Goal: Task Accomplishment & Management: Use online tool/utility

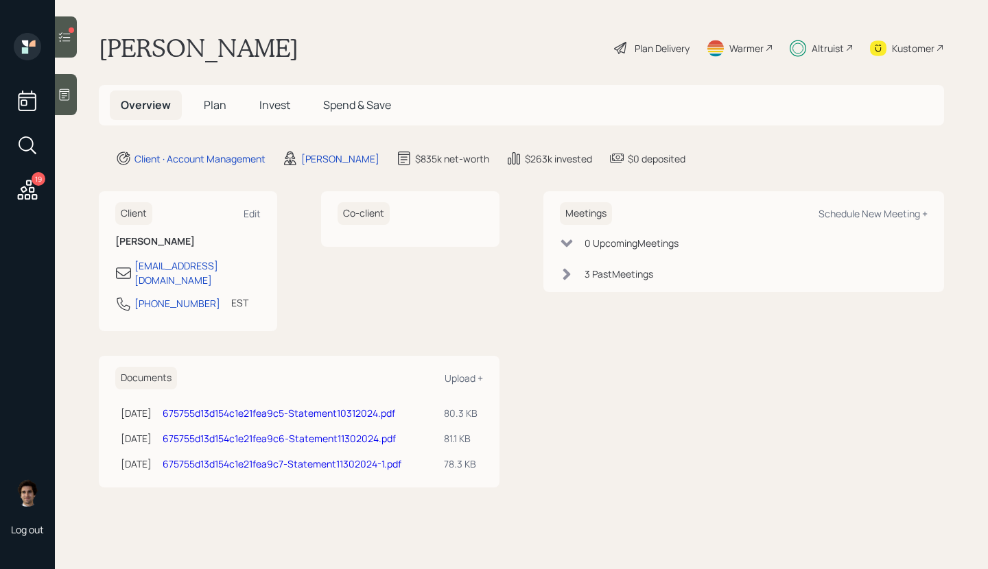
click at [266, 126] on main "Deborah Bittle Plan Delivery Warmer Altruist Kustomer Overview Plan Invest Spen…" at bounding box center [521, 284] width 933 height 569
click at [266, 104] on span "Invest" at bounding box center [274, 104] width 31 height 15
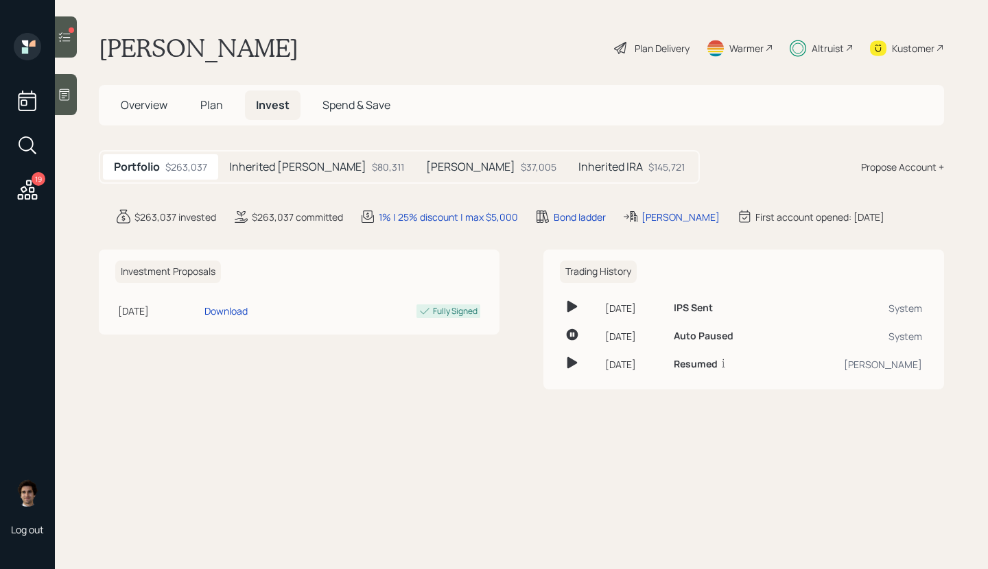
click at [270, 157] on div "Inherited Roth $80,311" at bounding box center [316, 166] width 197 height 25
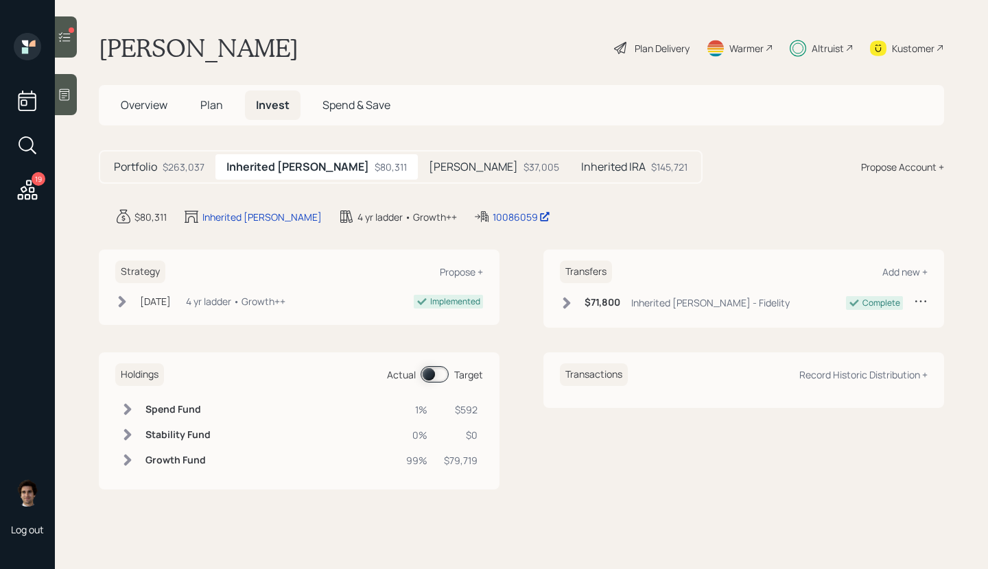
click at [570, 161] on div "Inherited IRA $145,721" at bounding box center [634, 166] width 128 height 25
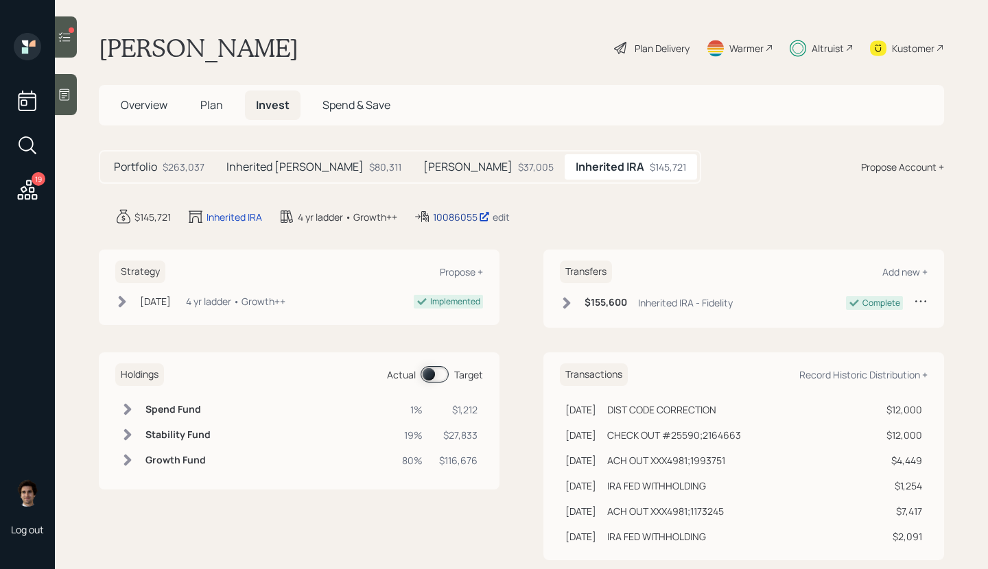
click at [480, 216] on div "10086055" at bounding box center [461, 217] width 57 height 14
click at [22, 204] on div "19" at bounding box center [27, 192] width 25 height 28
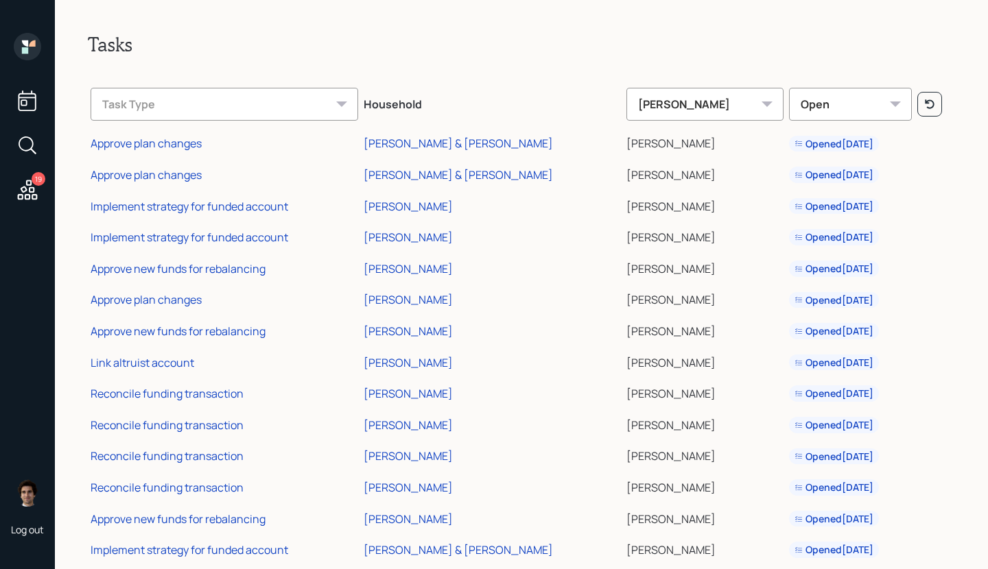
scroll to position [184, 0]
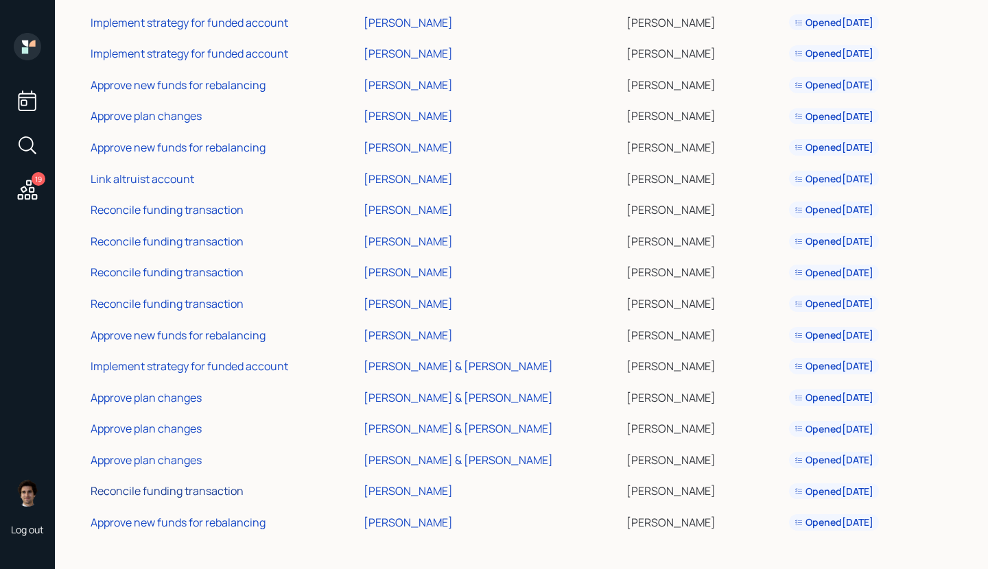
click at [153, 495] on div "Reconcile funding transaction" at bounding box center [167, 491] width 153 height 15
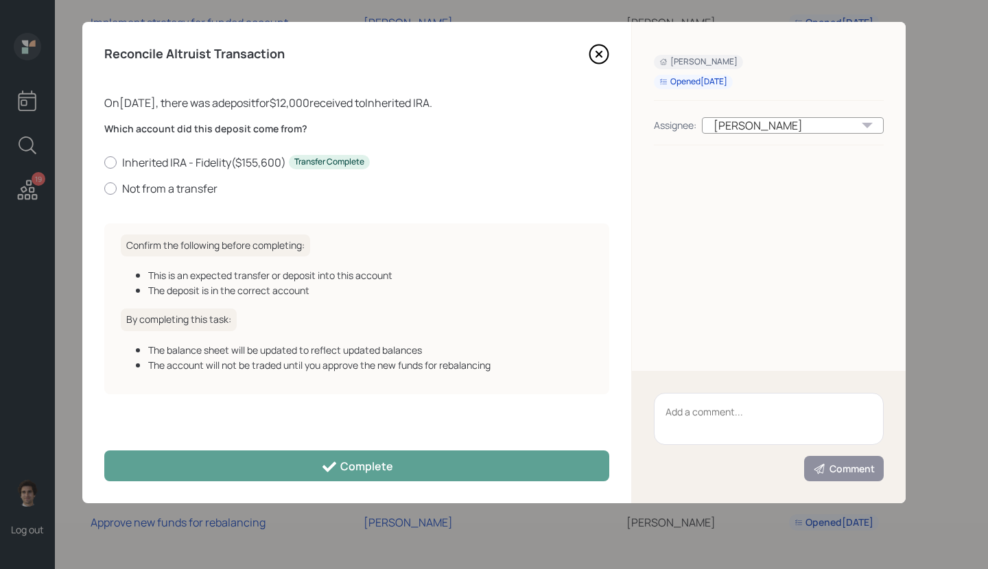
click at [185, 177] on div "Inherited IRA - Fidelity ( $155,600 ) Transfer Complete Not from a transfer" at bounding box center [356, 175] width 505 height 41
click at [185, 186] on label "Not from a transfer" at bounding box center [356, 188] width 505 height 15
click at [104, 188] on input "Not from a transfer" at bounding box center [104, 188] width 1 height 1
radio input "true"
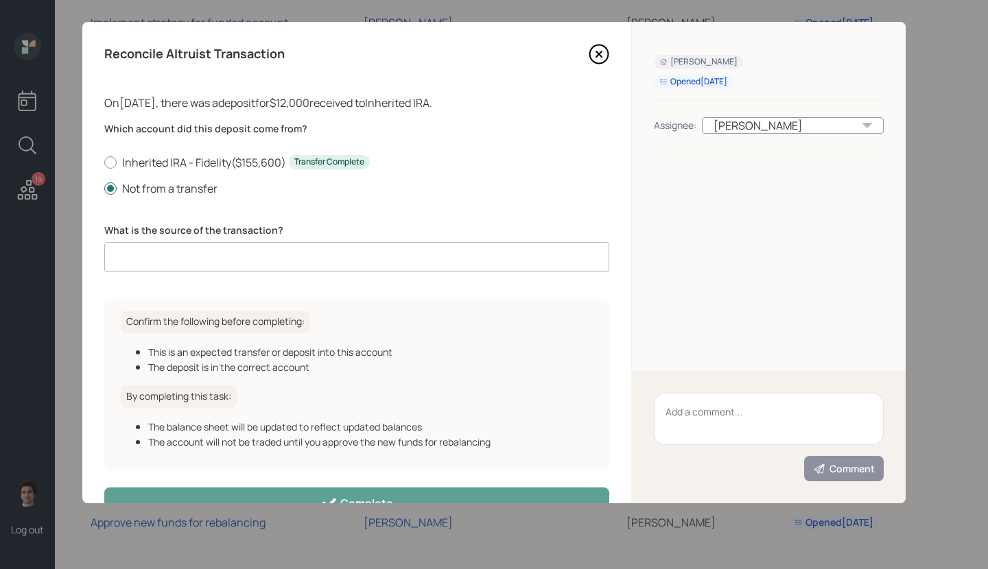
click at [215, 257] on input at bounding box center [356, 257] width 505 height 30
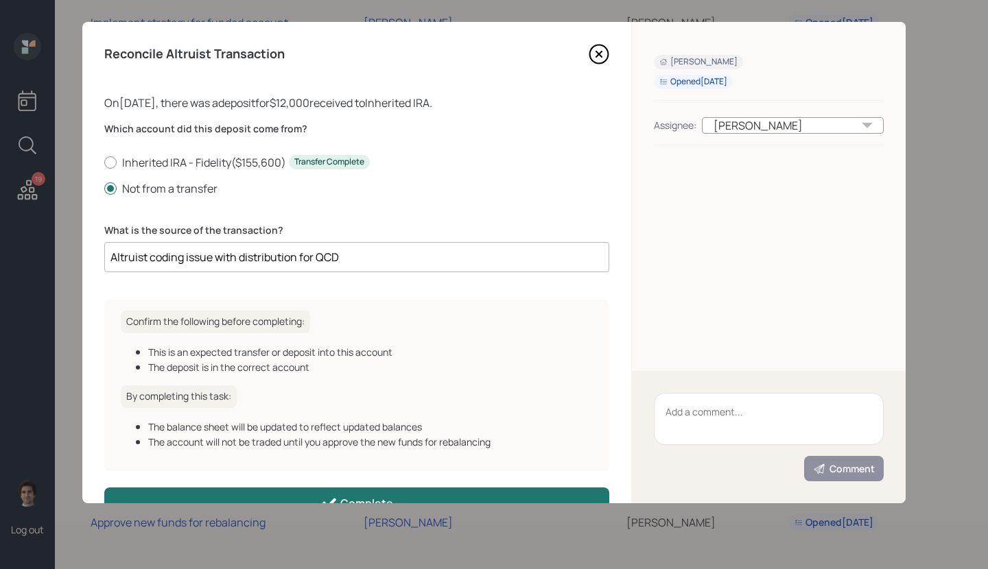
type input "Altruist coding issue with distribution for QCD"
click at [423, 498] on button "Complete" at bounding box center [356, 503] width 505 height 31
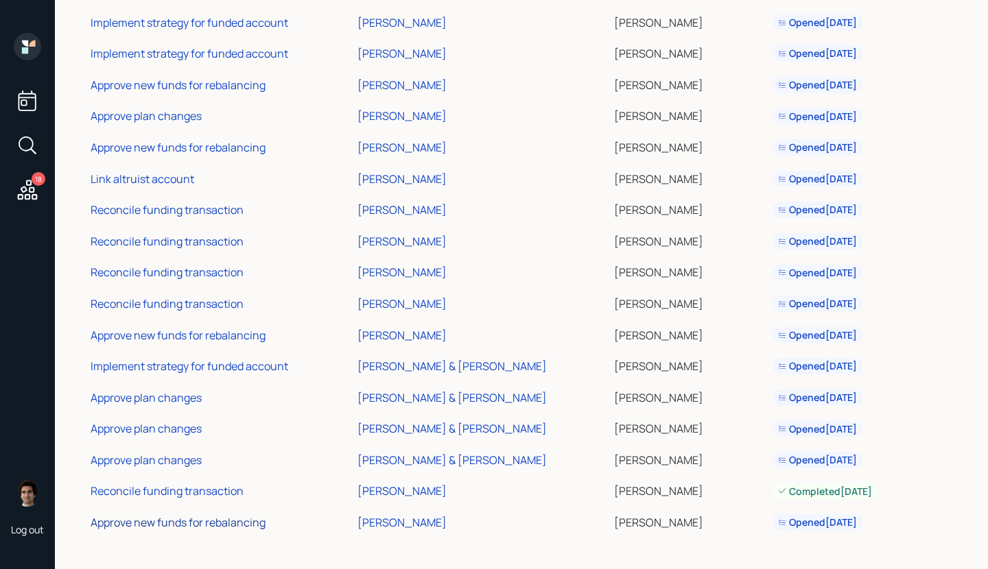
click at [190, 521] on div "Approve new funds for rebalancing" at bounding box center [178, 522] width 175 height 15
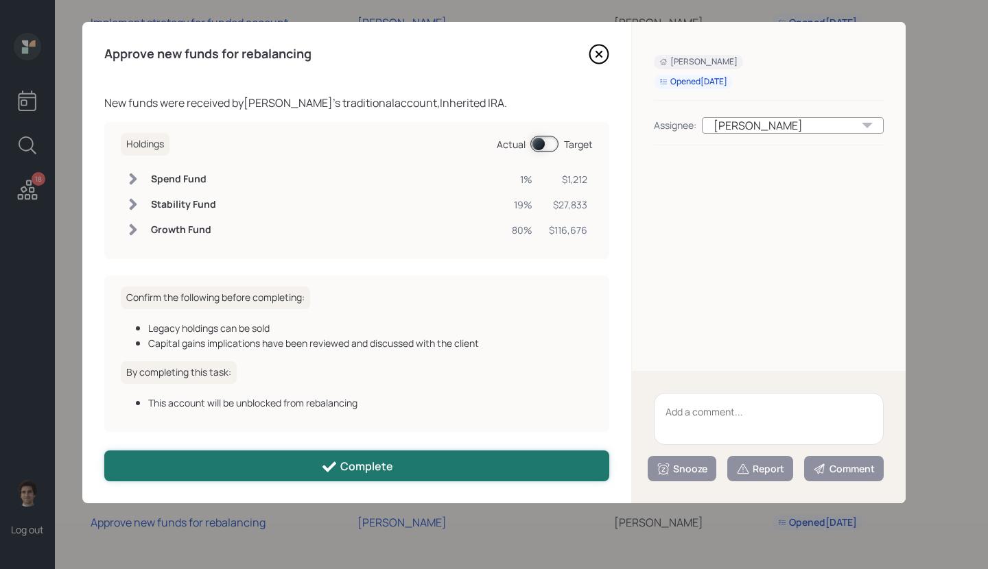
click at [267, 470] on button "Complete" at bounding box center [356, 466] width 505 height 31
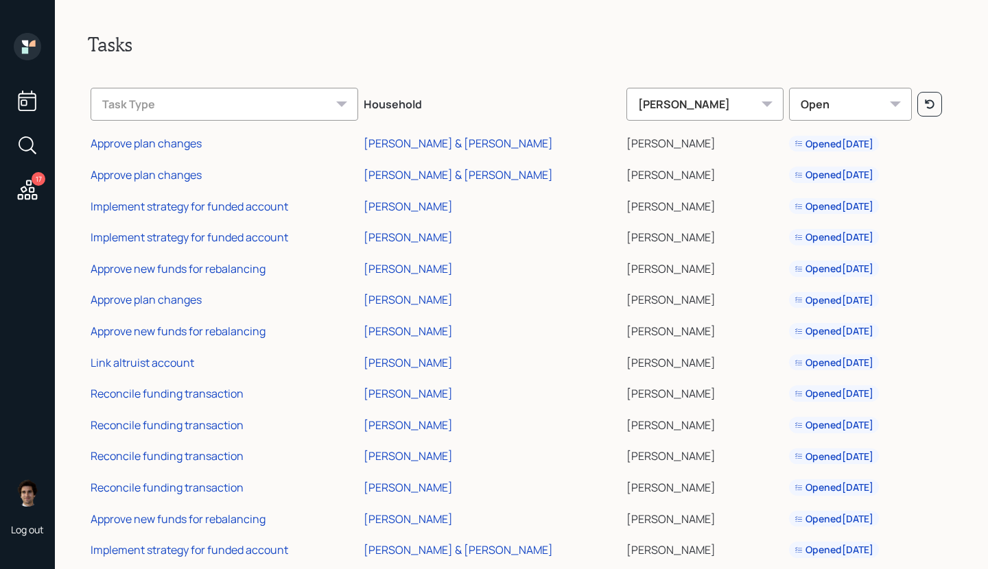
scroll to position [121, 0]
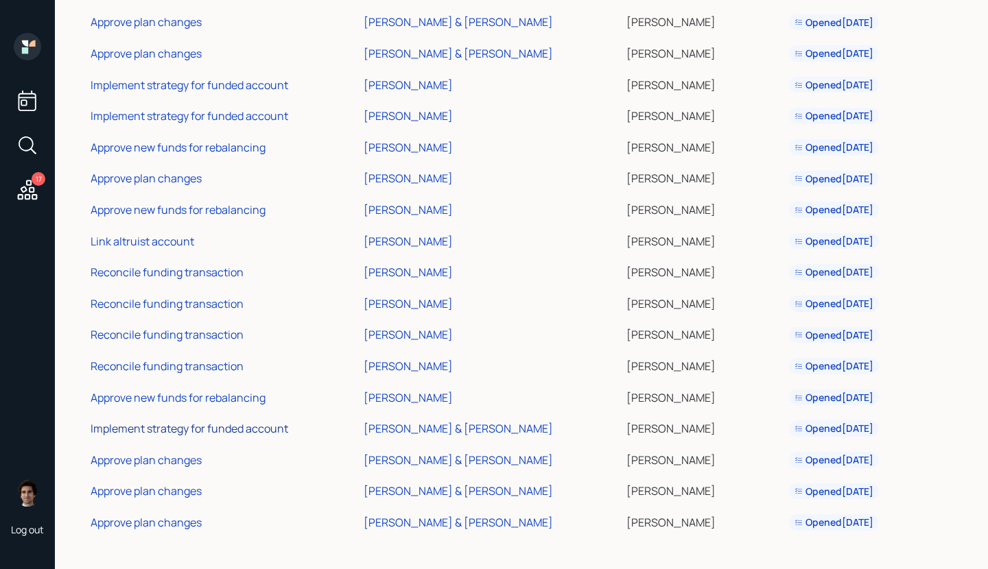
click at [174, 428] on div "Implement strategy for funded account" at bounding box center [190, 428] width 198 height 15
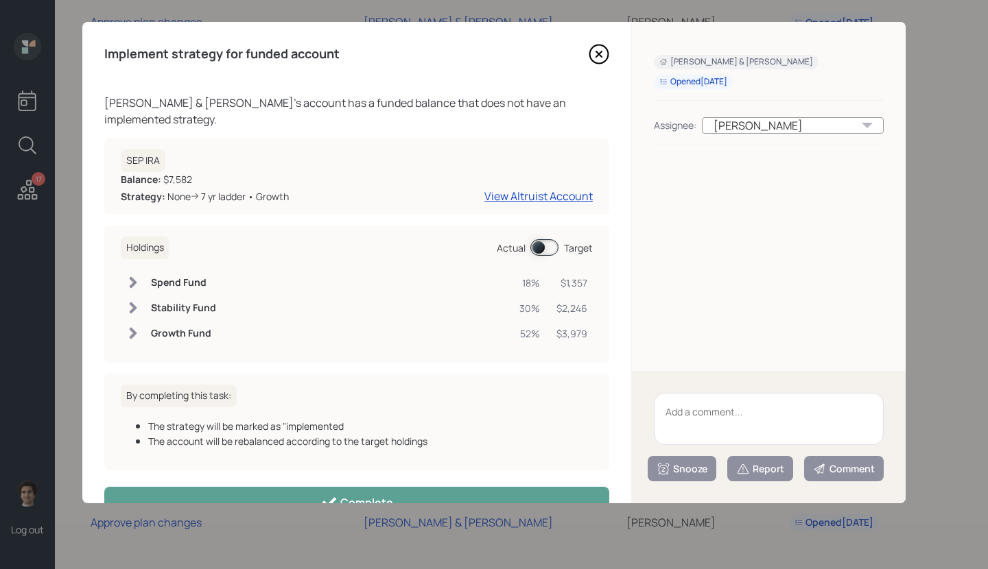
click at [539, 248] on span at bounding box center [544, 247] width 28 height 16
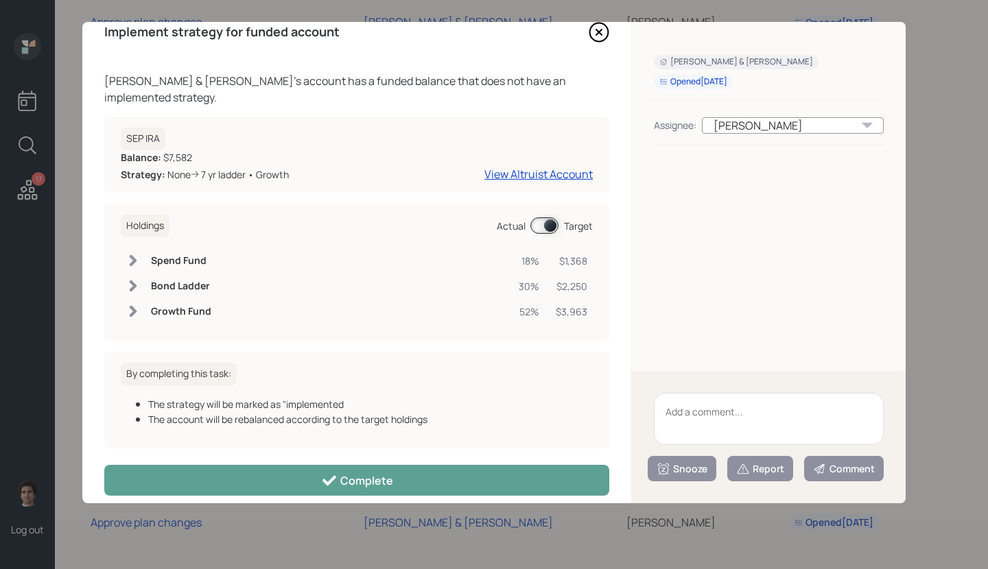
scroll to position [23, 0]
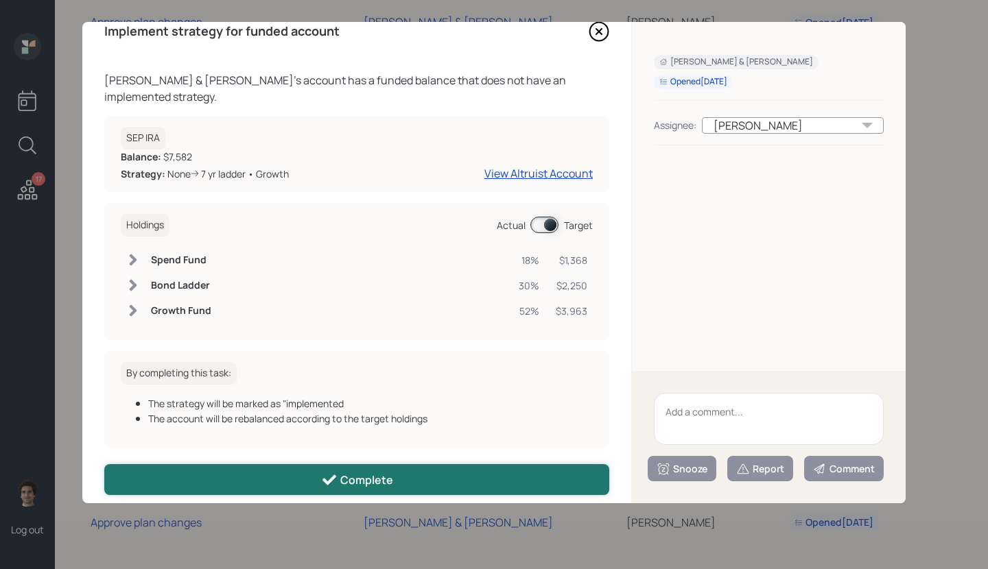
click at [514, 495] on button "Complete" at bounding box center [356, 480] width 505 height 31
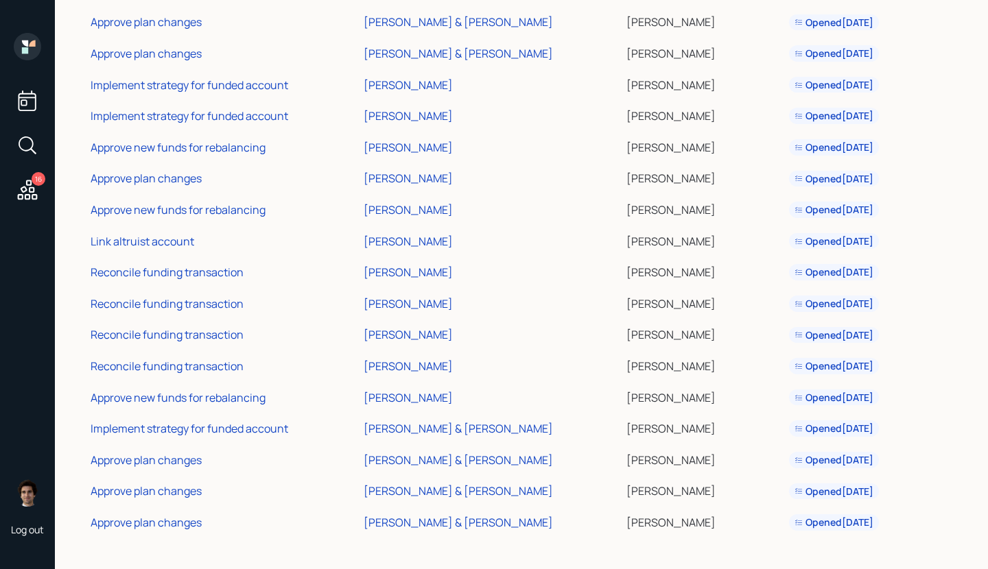
click at [274, 420] on td "Implement strategy for funded account" at bounding box center [224, 427] width 273 height 32
click at [274, 425] on div "Implement strategy for funded account" at bounding box center [190, 428] width 198 height 15
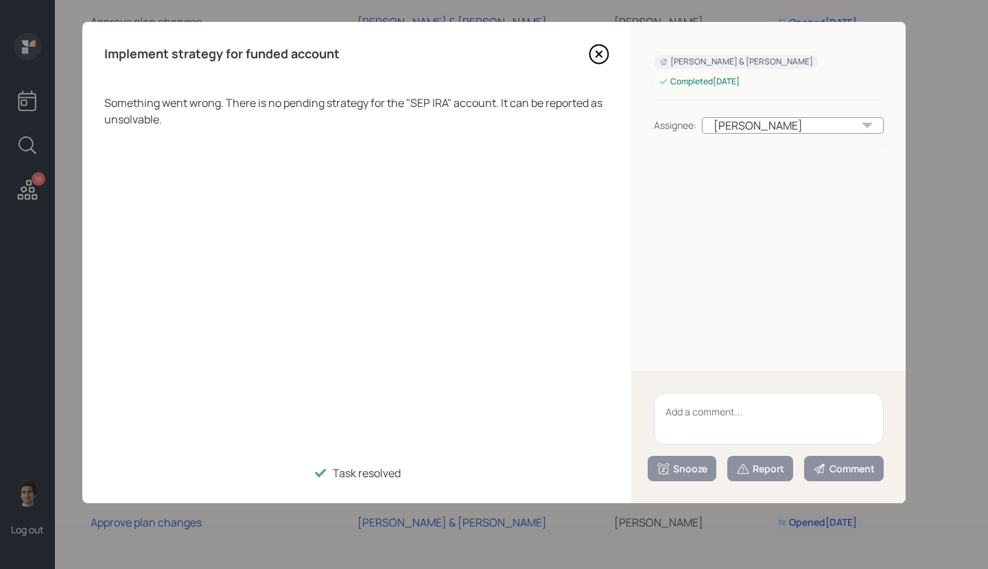
click at [596, 54] on icon at bounding box center [599, 54] width 21 height 21
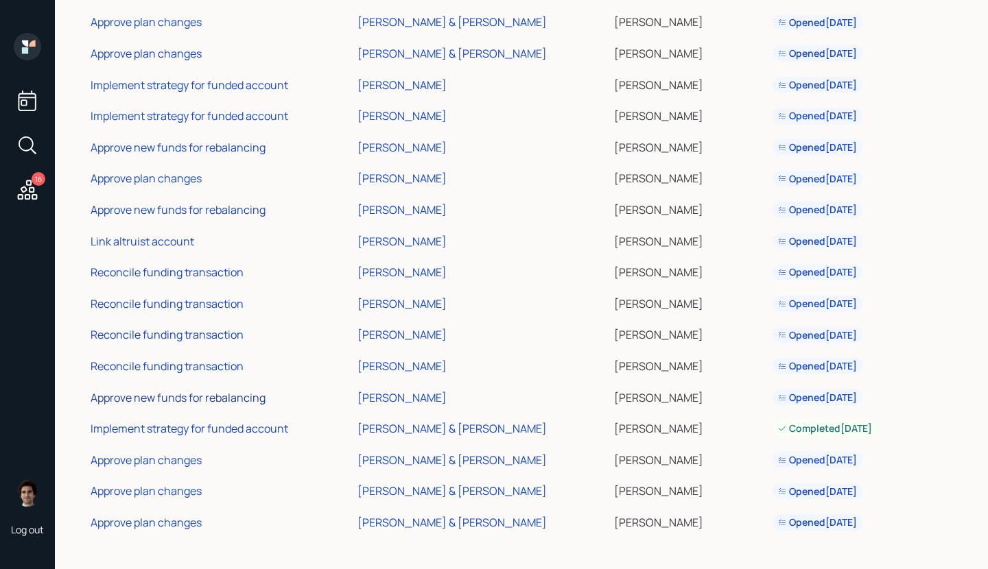
click at [228, 399] on div "Approve new funds for rebalancing" at bounding box center [178, 397] width 175 height 15
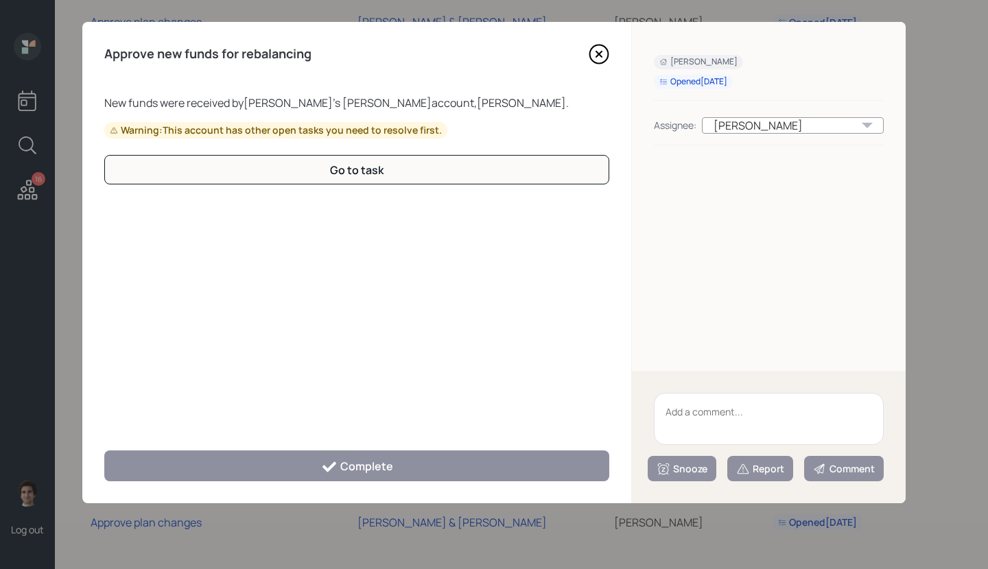
click at [598, 59] on icon at bounding box center [599, 54] width 21 height 21
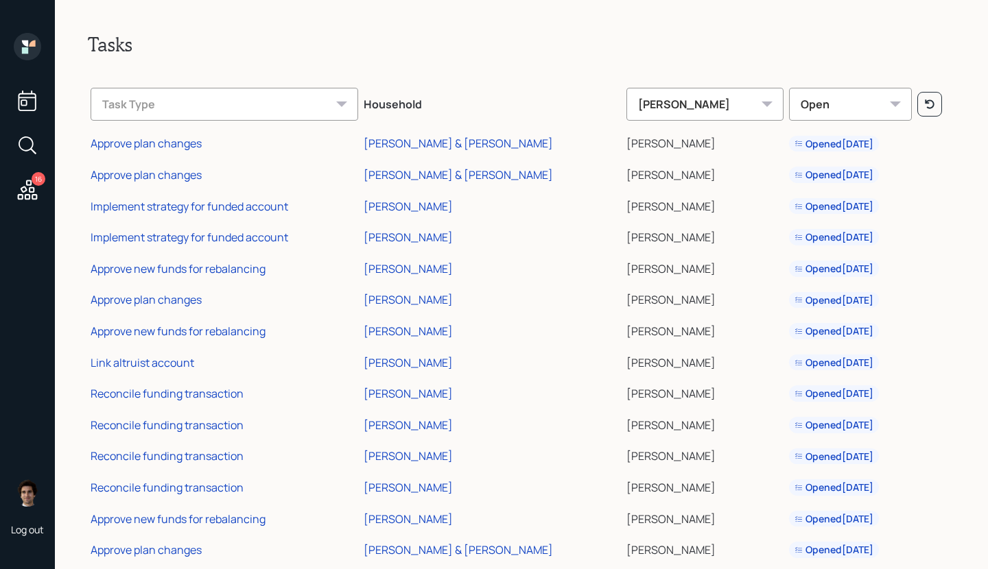
scroll to position [90, 0]
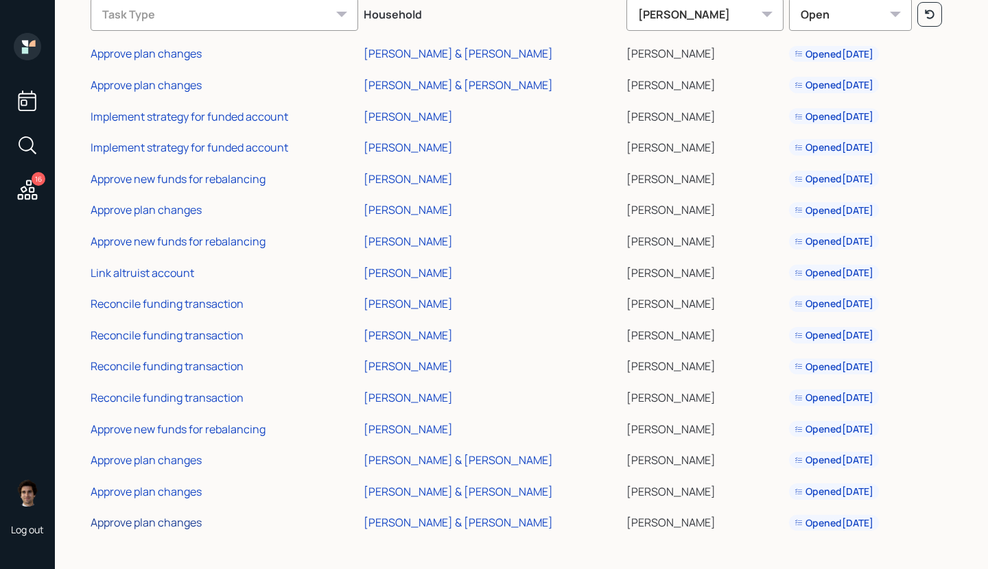
click at [199, 525] on div "Approve plan changes" at bounding box center [146, 522] width 111 height 15
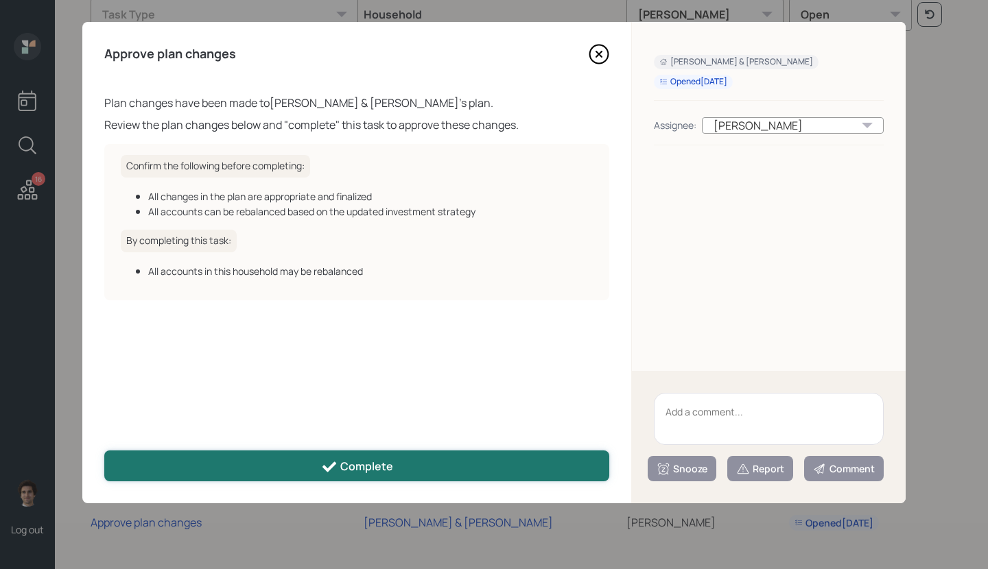
click at [500, 468] on button "Complete" at bounding box center [356, 466] width 505 height 31
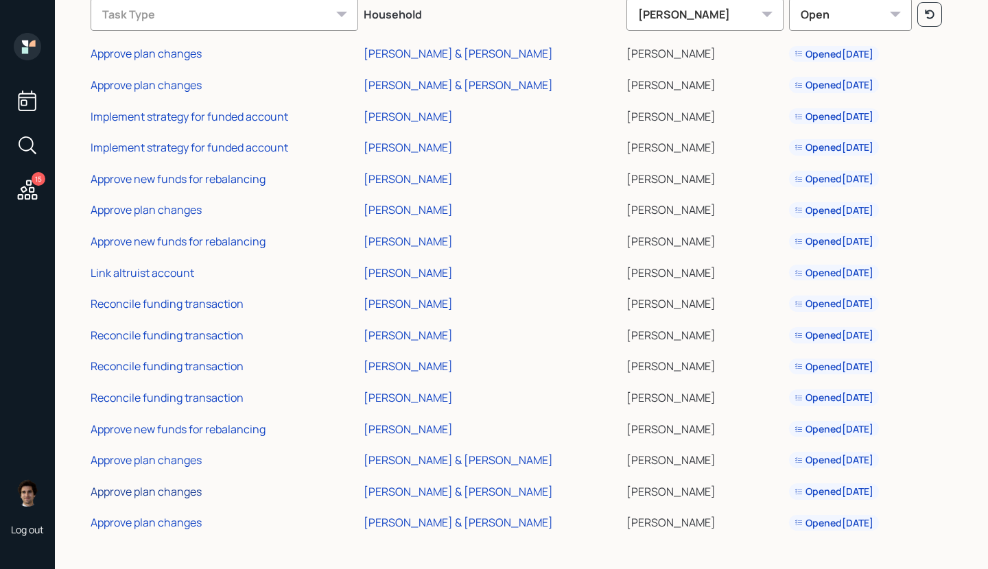
click at [146, 491] on div "Approve plan changes" at bounding box center [146, 491] width 111 height 15
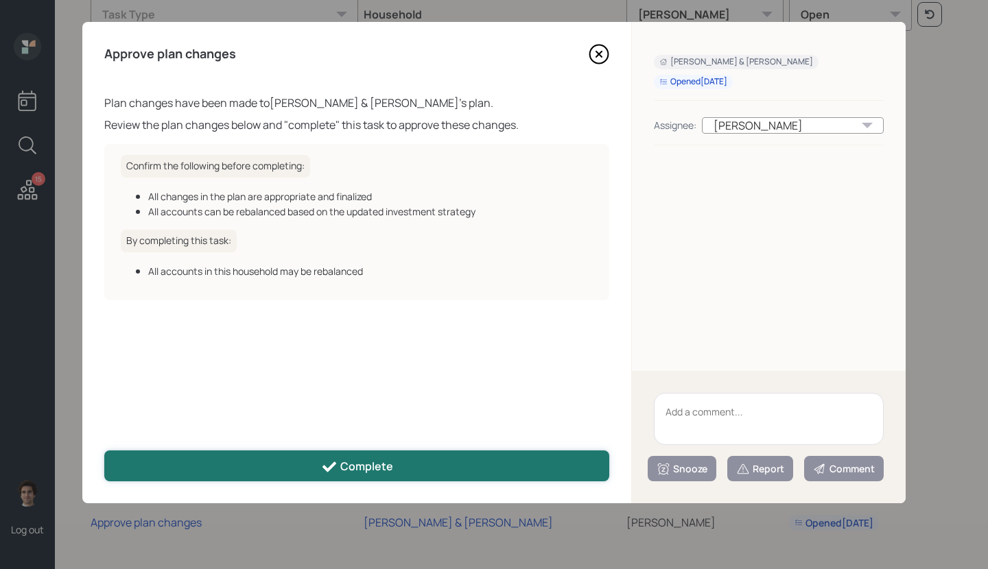
click at [162, 473] on button "Complete" at bounding box center [356, 466] width 505 height 31
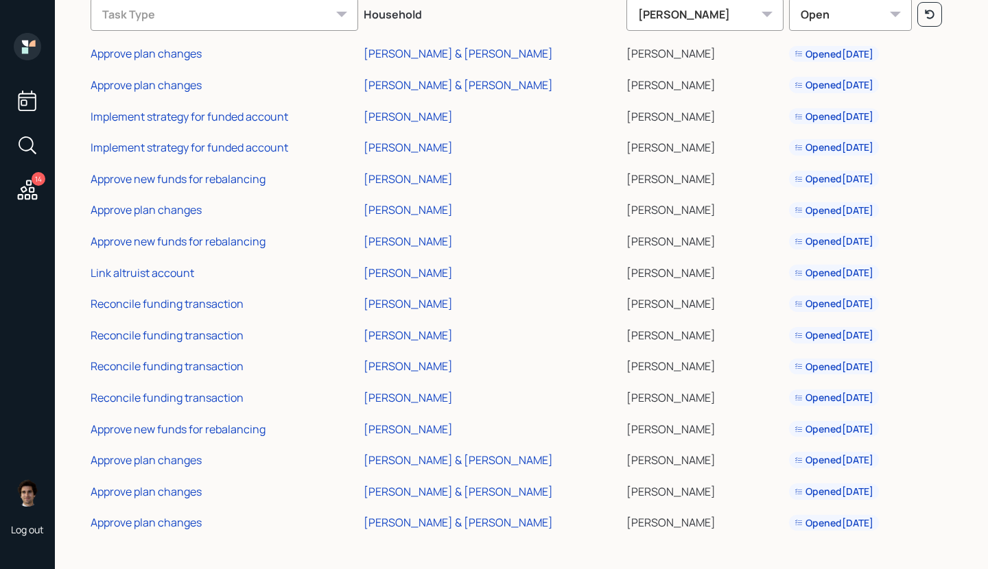
click at [381, 451] on td "[PERSON_NAME] & [PERSON_NAME]" at bounding box center [492, 459] width 262 height 32
click at [382, 458] on div "[PERSON_NAME] & [PERSON_NAME]" at bounding box center [458, 460] width 189 height 15
